Goal: Information Seeking & Learning: Learn about a topic

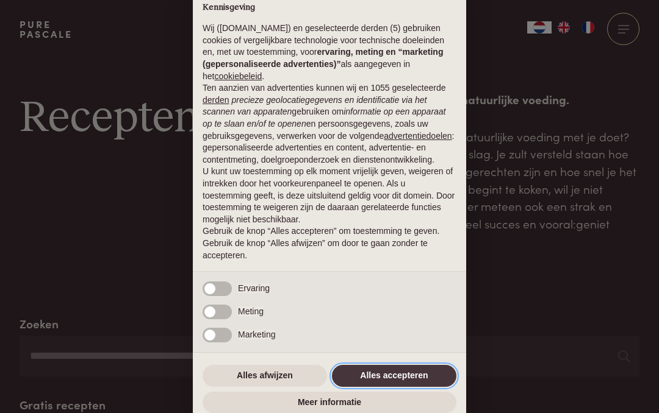
click at [404, 368] on button "Alles accepteren" at bounding box center [394, 376] width 124 height 22
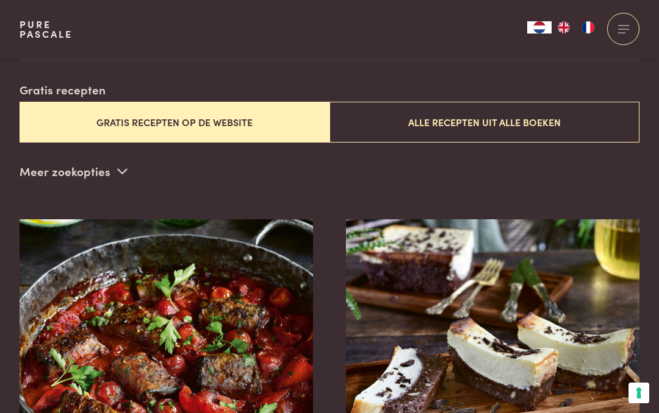
scroll to position [314, 0]
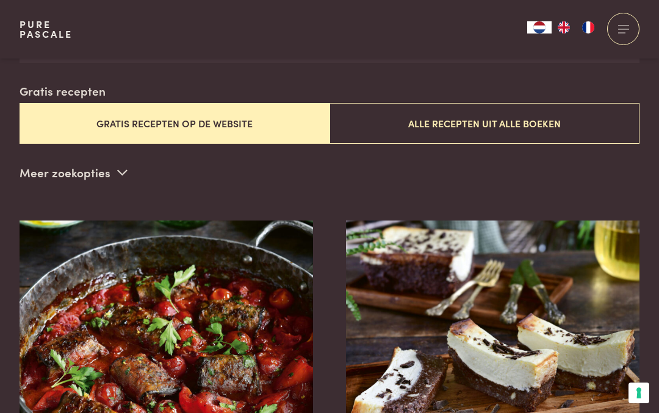
click at [198, 114] on button "Gratis recepten op de website" at bounding box center [175, 123] width 310 height 41
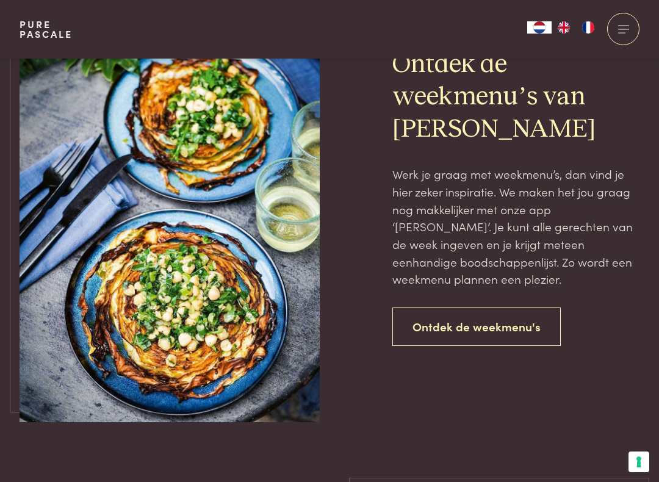
scroll to position [2669, 0]
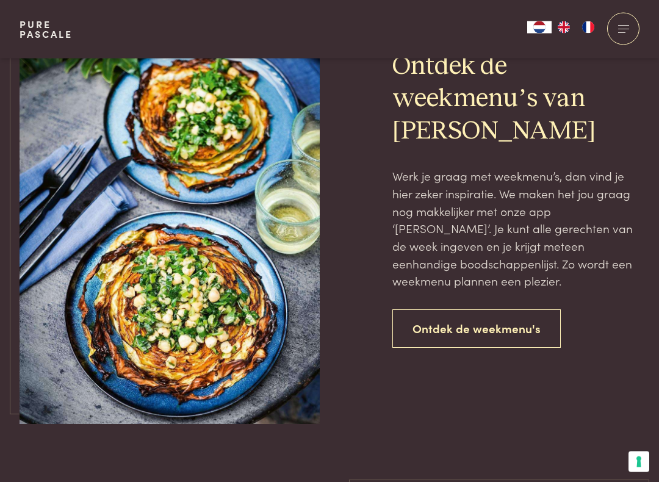
click at [483, 310] on link "Ontdek de weekmenu's" at bounding box center [476, 329] width 168 height 38
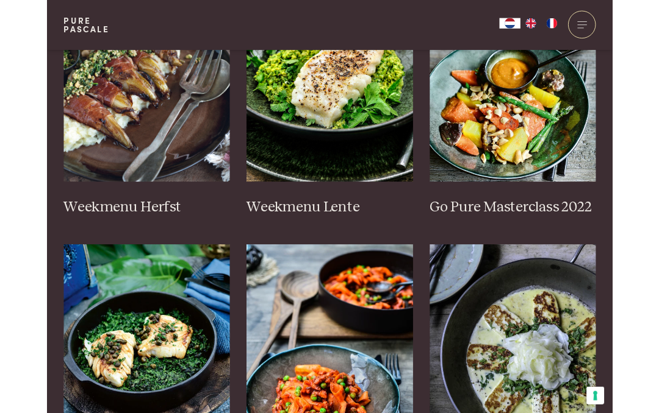
scroll to position [732, 0]
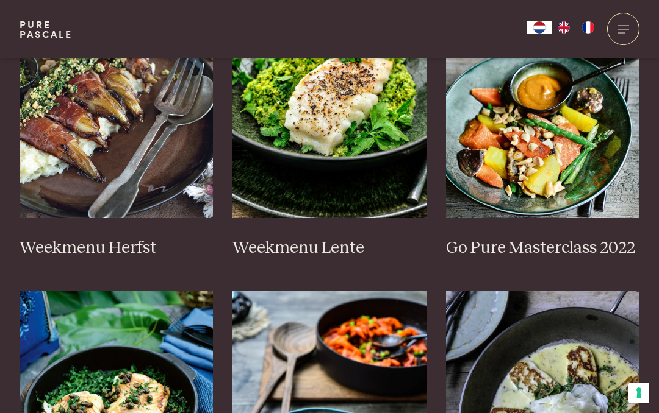
click at [115, 241] on h3 "Weekmenu Herfst" at bounding box center [117, 248] width 194 height 21
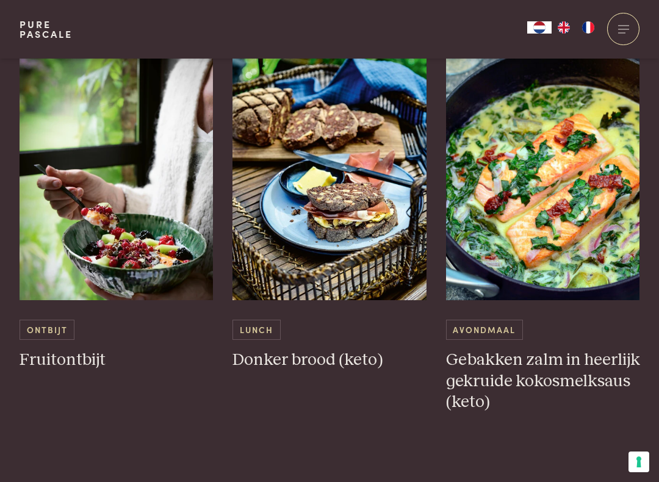
scroll to position [2624, 0]
click at [574, 358] on h3 "Gebakken zalm in heerlijk gekruide kokosmelksaus (keto)" at bounding box center [543, 380] width 194 height 63
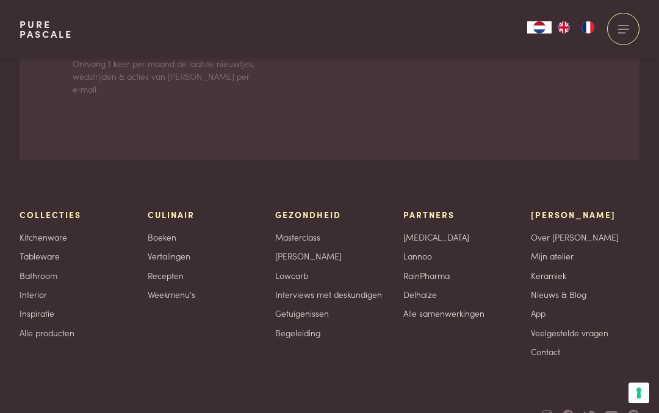
scroll to position [2720, 0]
click at [166, 209] on div "Culinair Boeken Vertalingen Recepten Weekmenu's" at bounding box center [202, 283] width 109 height 149
click at [175, 270] on link "Recepten" at bounding box center [166, 276] width 36 height 13
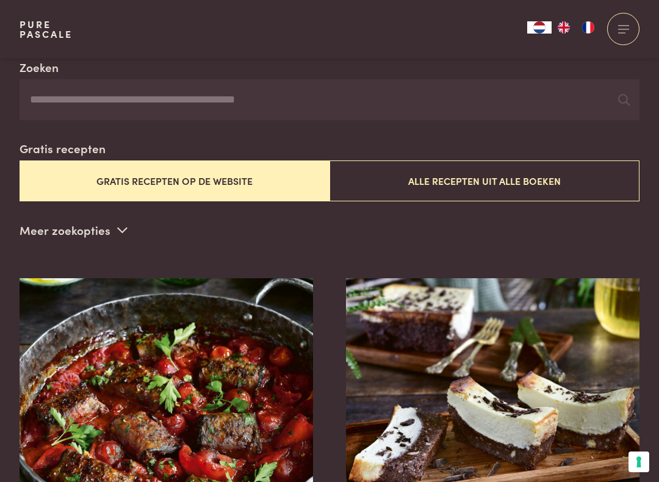
scroll to position [255, 0]
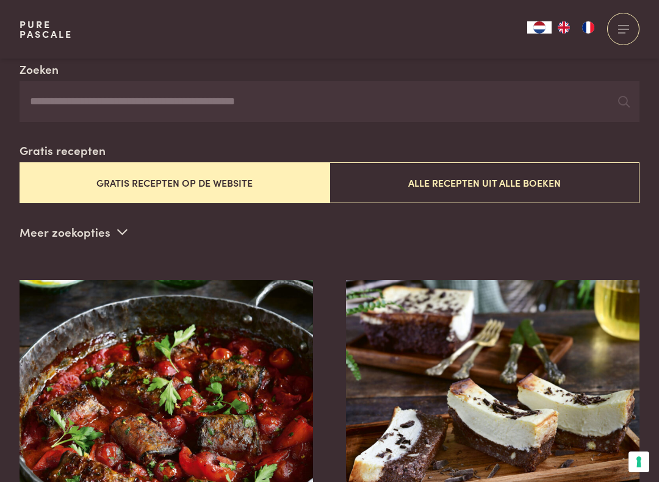
click at [506, 184] on button "Alle recepten uit alle boeken" at bounding box center [484, 182] width 310 height 41
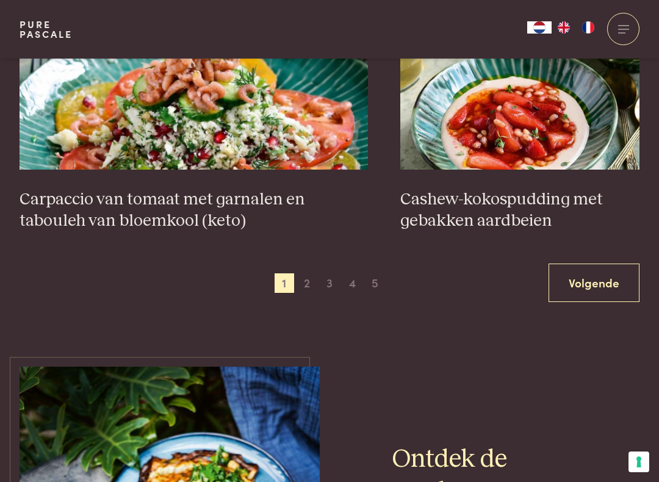
scroll to position [2272, 0]
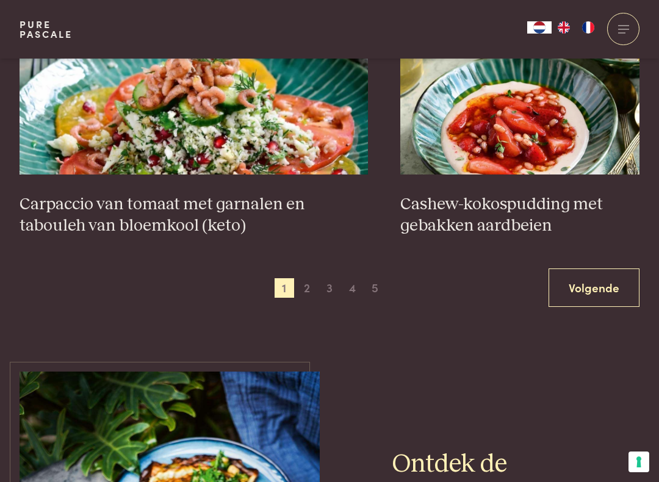
click at [598, 268] on link "Volgende" at bounding box center [593, 287] width 91 height 38
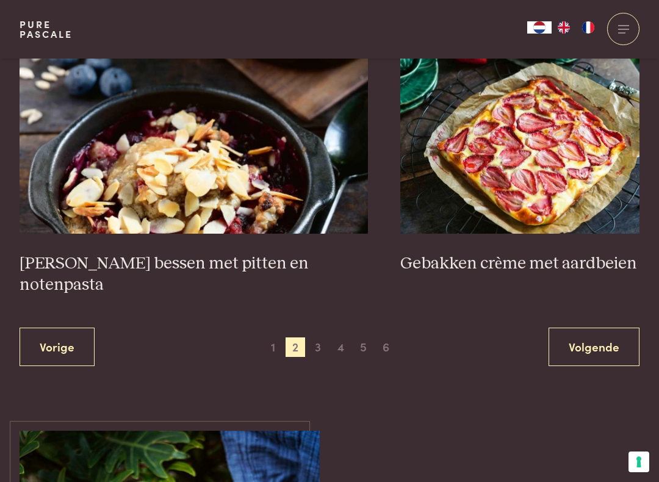
scroll to position [2212, 0]
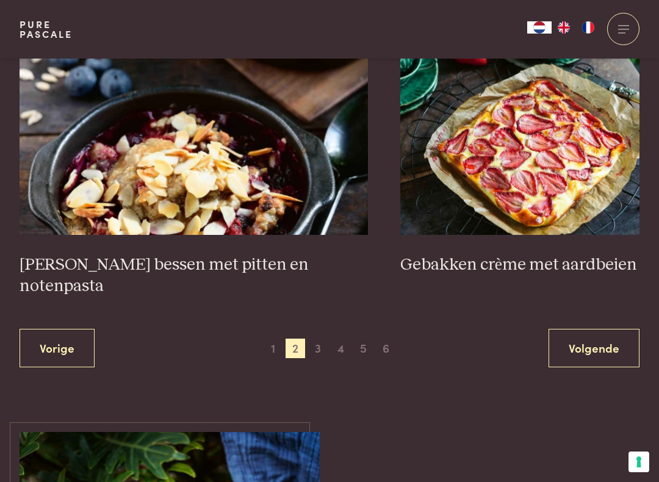
click at [593, 329] on link "Volgende" at bounding box center [593, 348] width 91 height 38
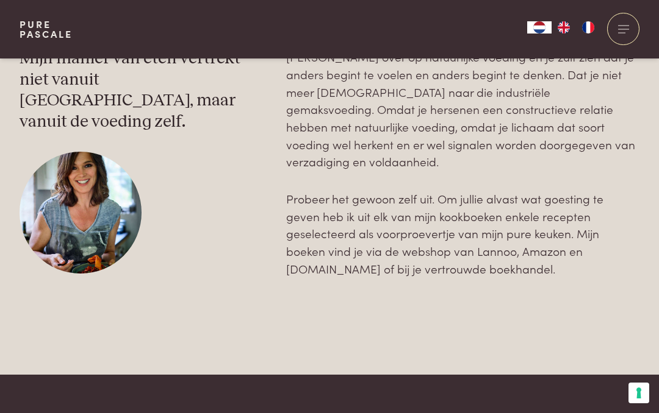
scroll to position [3678, 0]
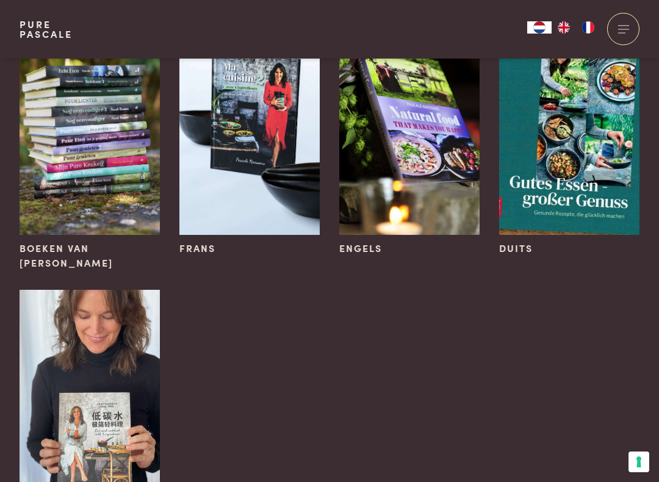
scroll to position [205, 0]
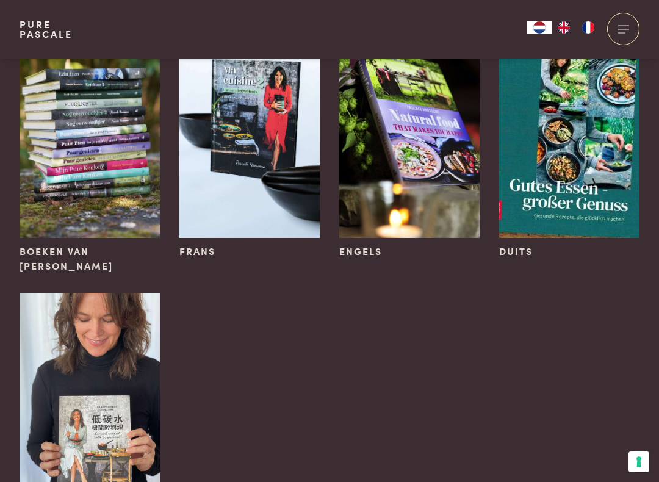
click at [118, 152] on img at bounding box center [90, 132] width 140 height 210
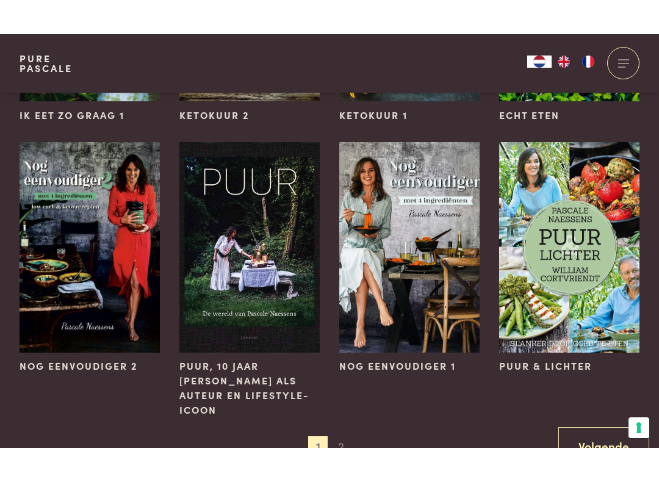
scroll to position [889, 0]
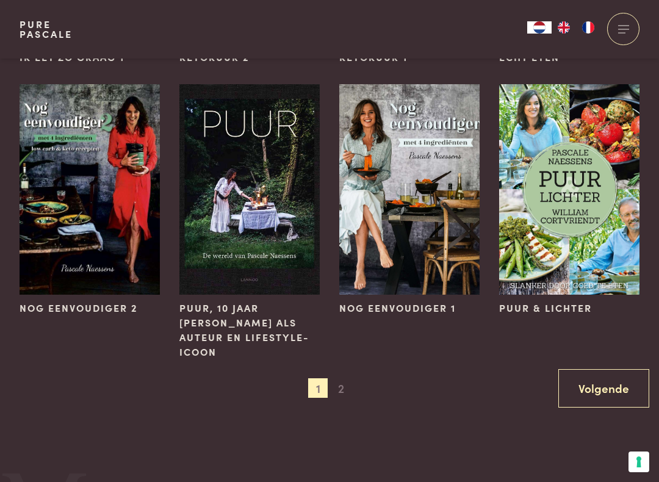
click at [602, 369] on link "Volgende" at bounding box center [603, 388] width 91 height 38
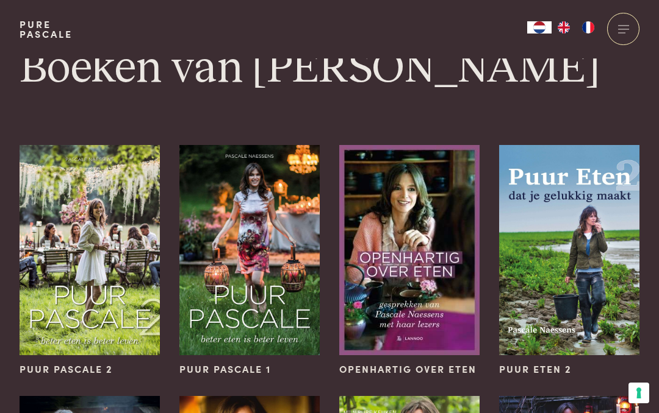
scroll to position [0, 0]
